Goal: Browse casually

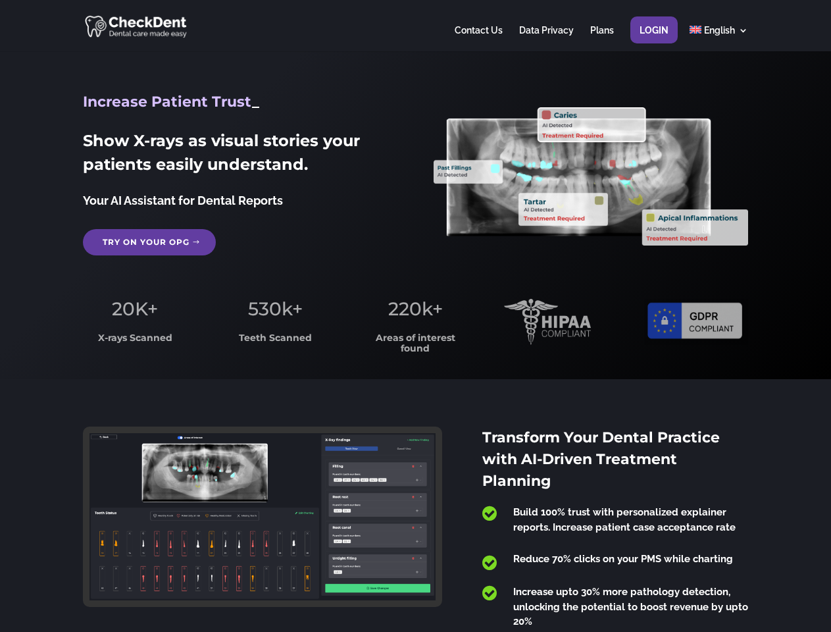
click at [415, 316] on span "220k+" at bounding box center [415, 308] width 55 height 22
click at [415, 26] on div at bounding box center [415, 25] width 664 height 51
click at [415, 316] on span "220k+" at bounding box center [415, 308] width 55 height 22
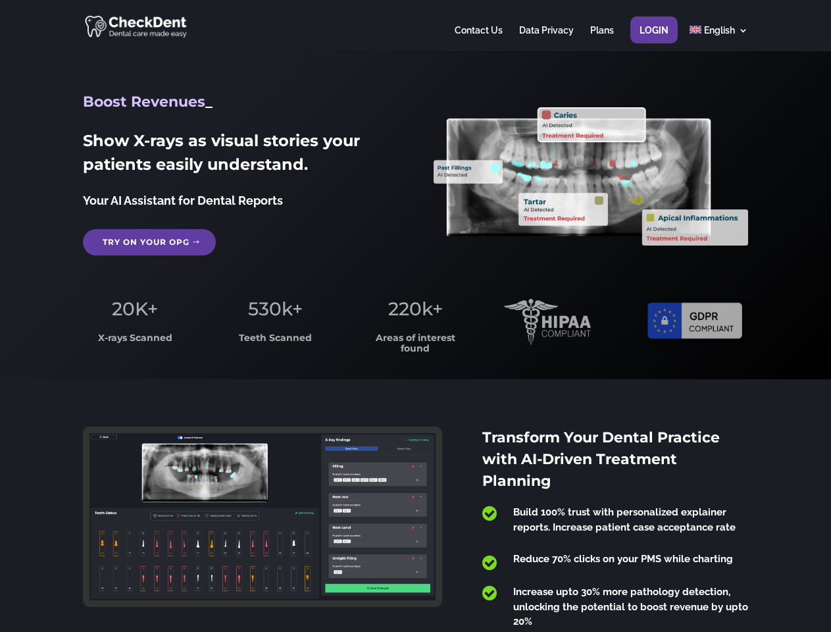
click at [415, 26] on div at bounding box center [415, 25] width 664 height 51
